Goal: Navigation & Orientation: Find specific page/section

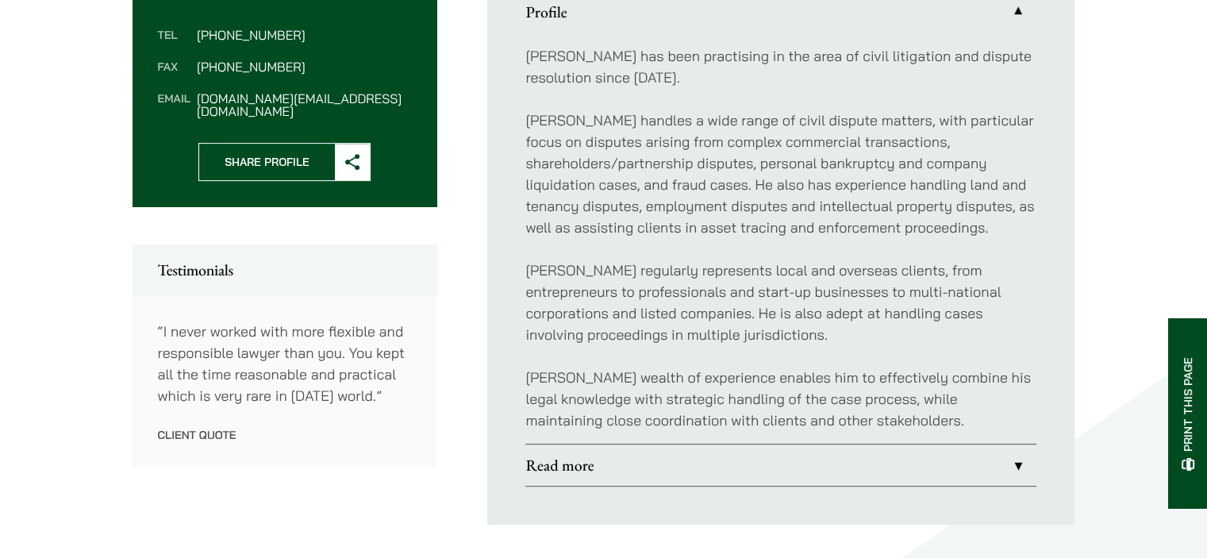
scroll to position [793, 0]
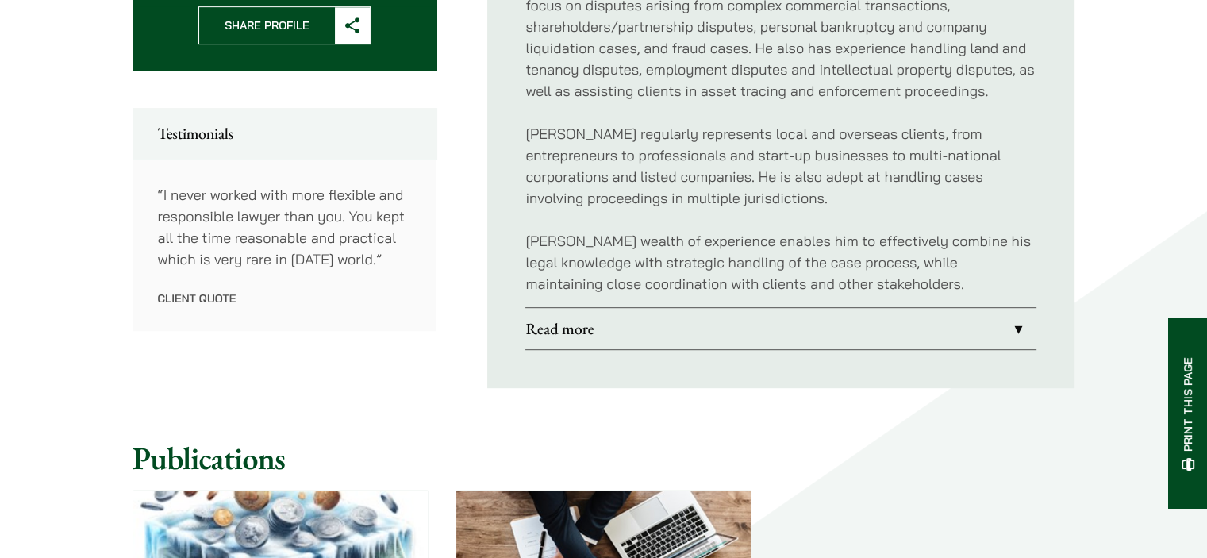
click at [990, 328] on link "Read more" at bounding box center [780, 328] width 511 height 41
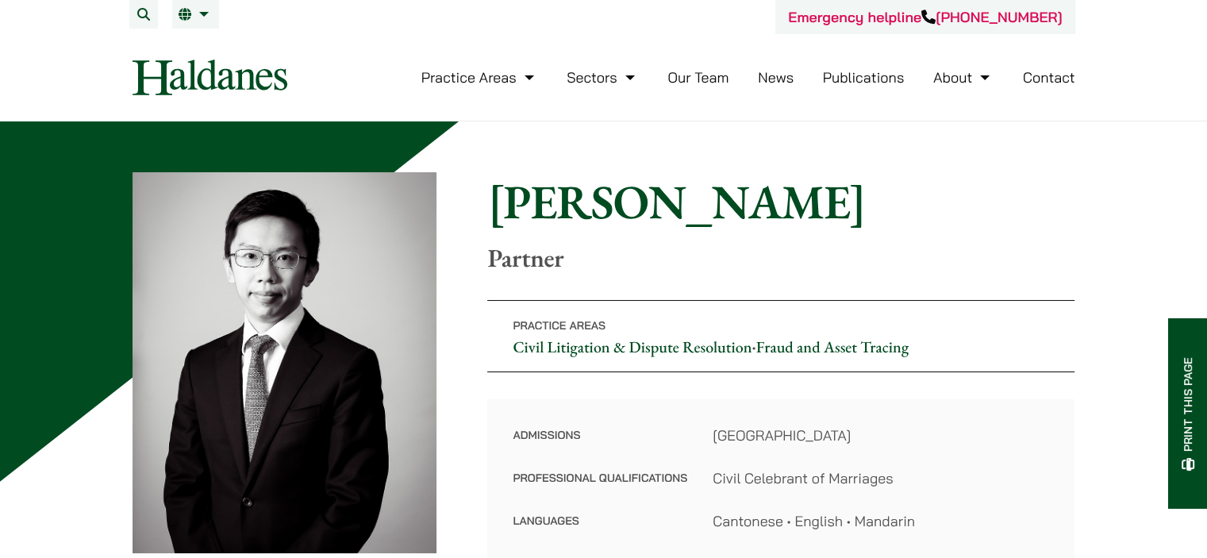
click at [713, 75] on link "Our Team" at bounding box center [697, 77] width 61 height 18
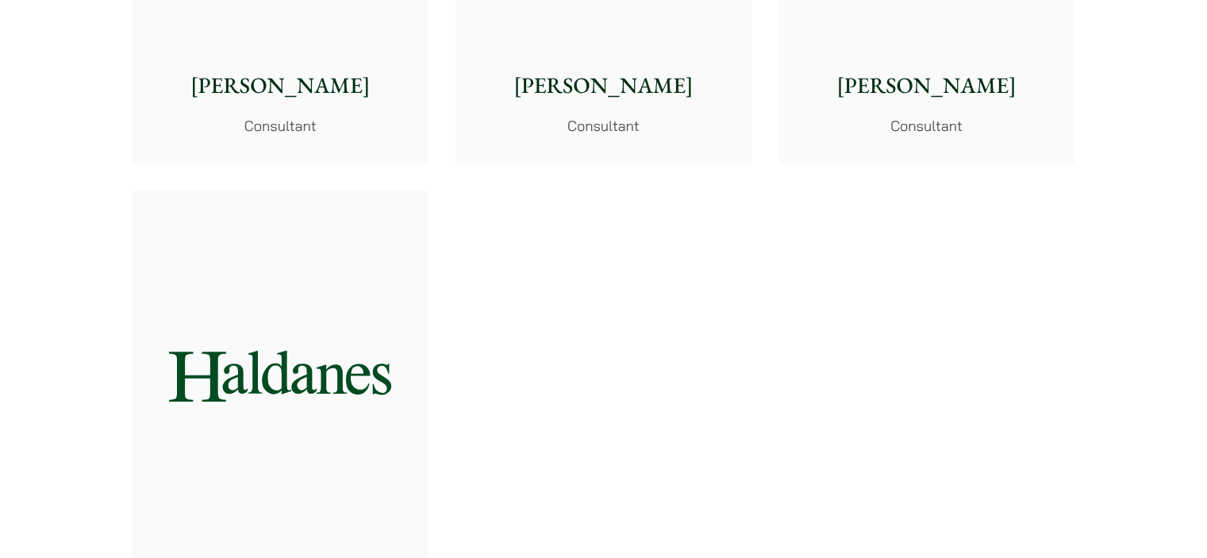
scroll to position [8727, 0]
